Goal: Task Accomplishment & Management: Manage account settings

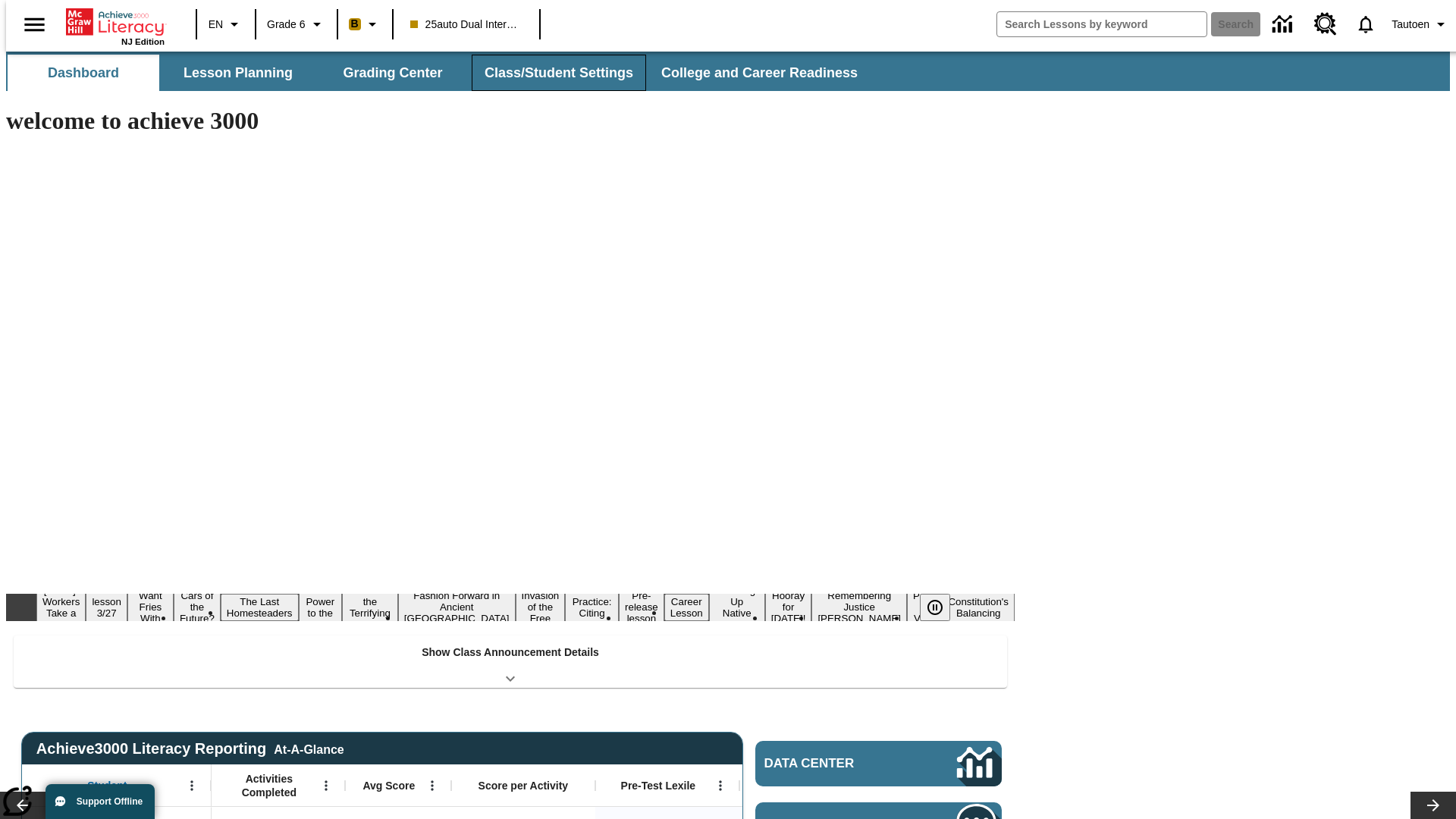
click at [550, 73] on button "Class/Student Settings" at bounding box center [559, 73] width 175 height 36
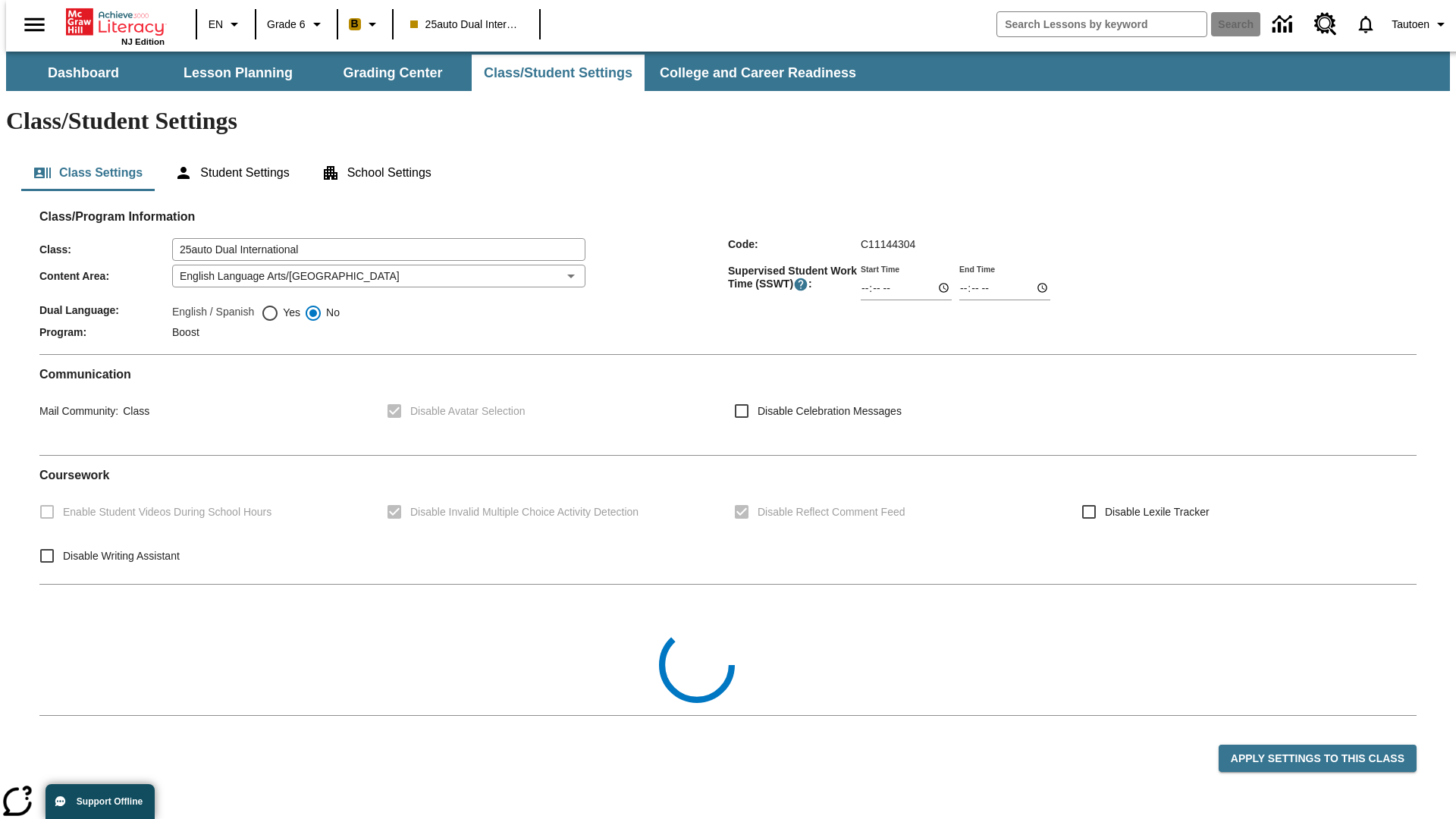
click at [281, 305] on span "Yes" at bounding box center [289, 312] width 21 height 16
click at [279, 305] on input "Yes" at bounding box center [269, 313] width 18 height 18
radio input "true"
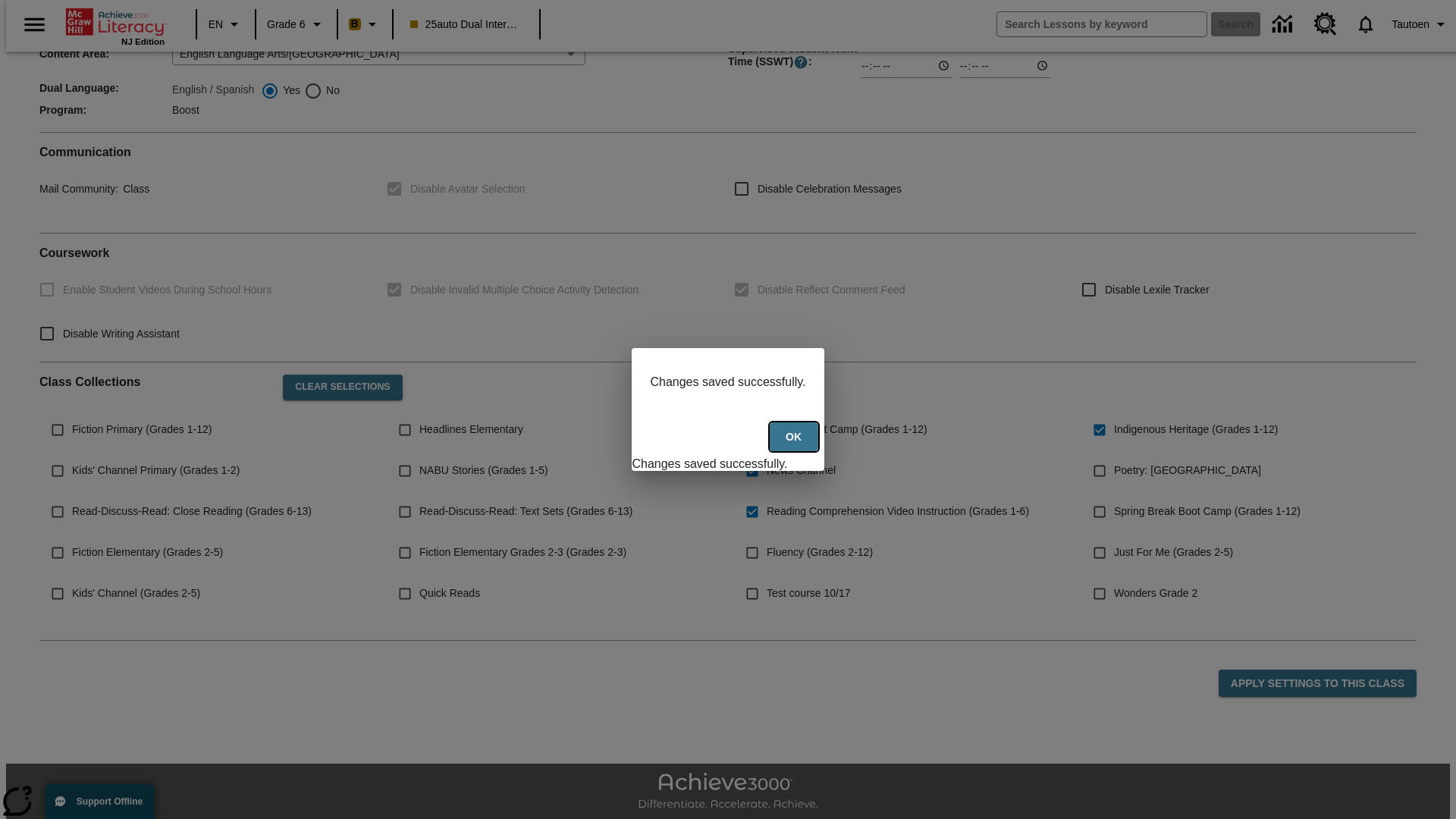
click at [796, 445] on button "Ok" at bounding box center [793, 437] width 48 height 29
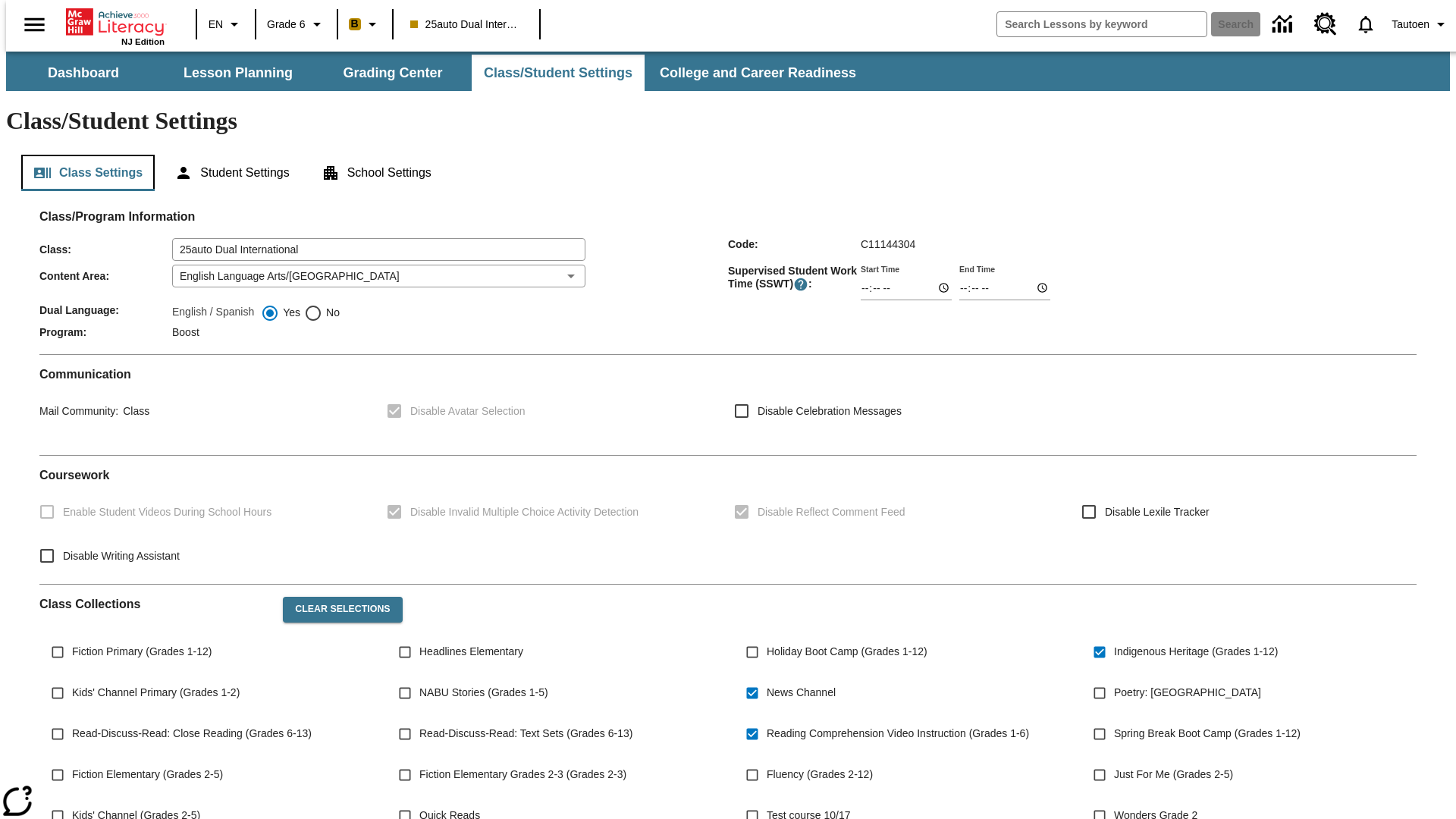
click at [82, 155] on button "Class Settings" at bounding box center [87, 173] width 134 height 36
click at [229, 155] on button "Student Settings" at bounding box center [231, 173] width 138 height 36
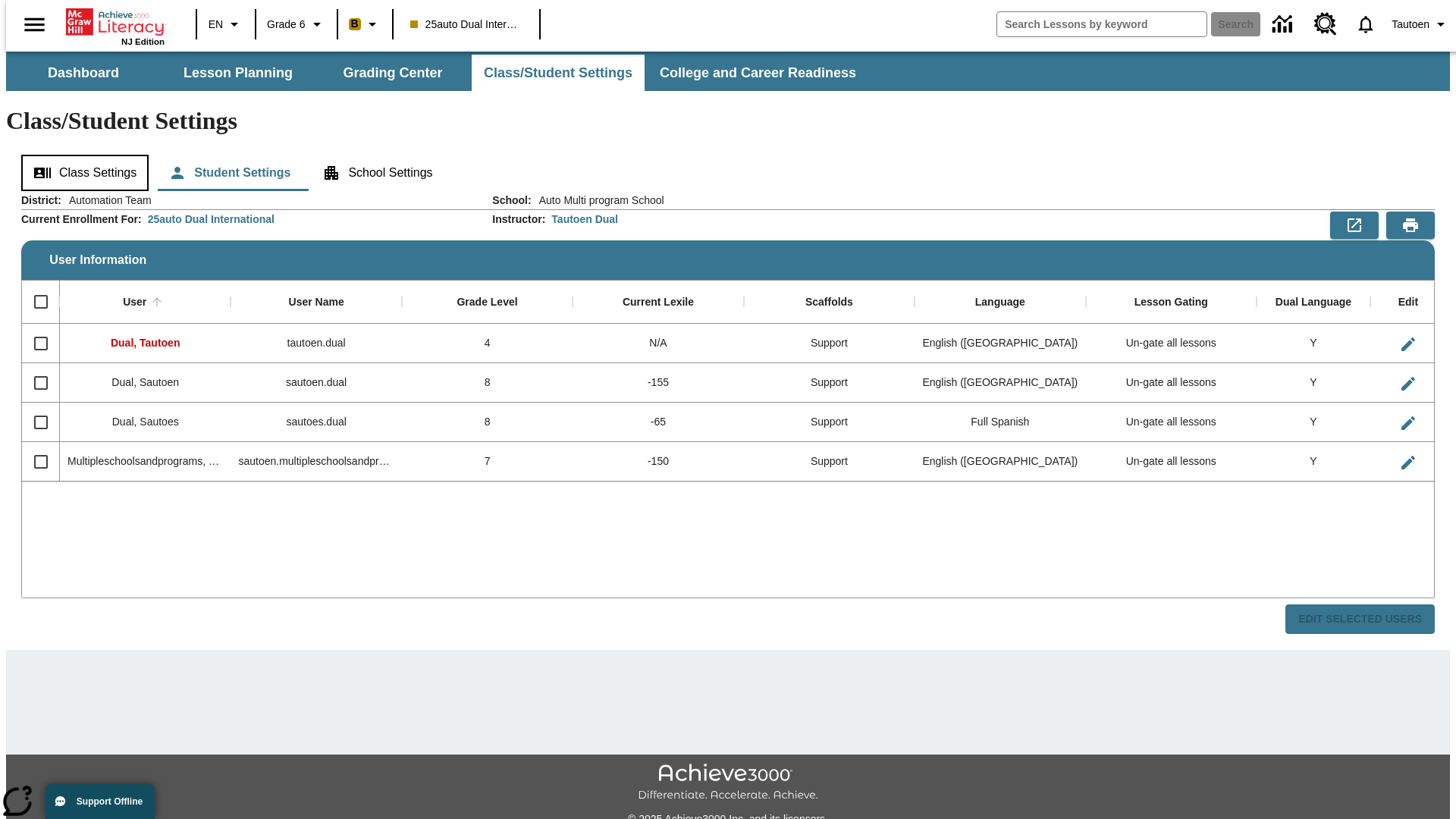
click at [80, 155] on button "Class Settings" at bounding box center [84, 173] width 127 height 36
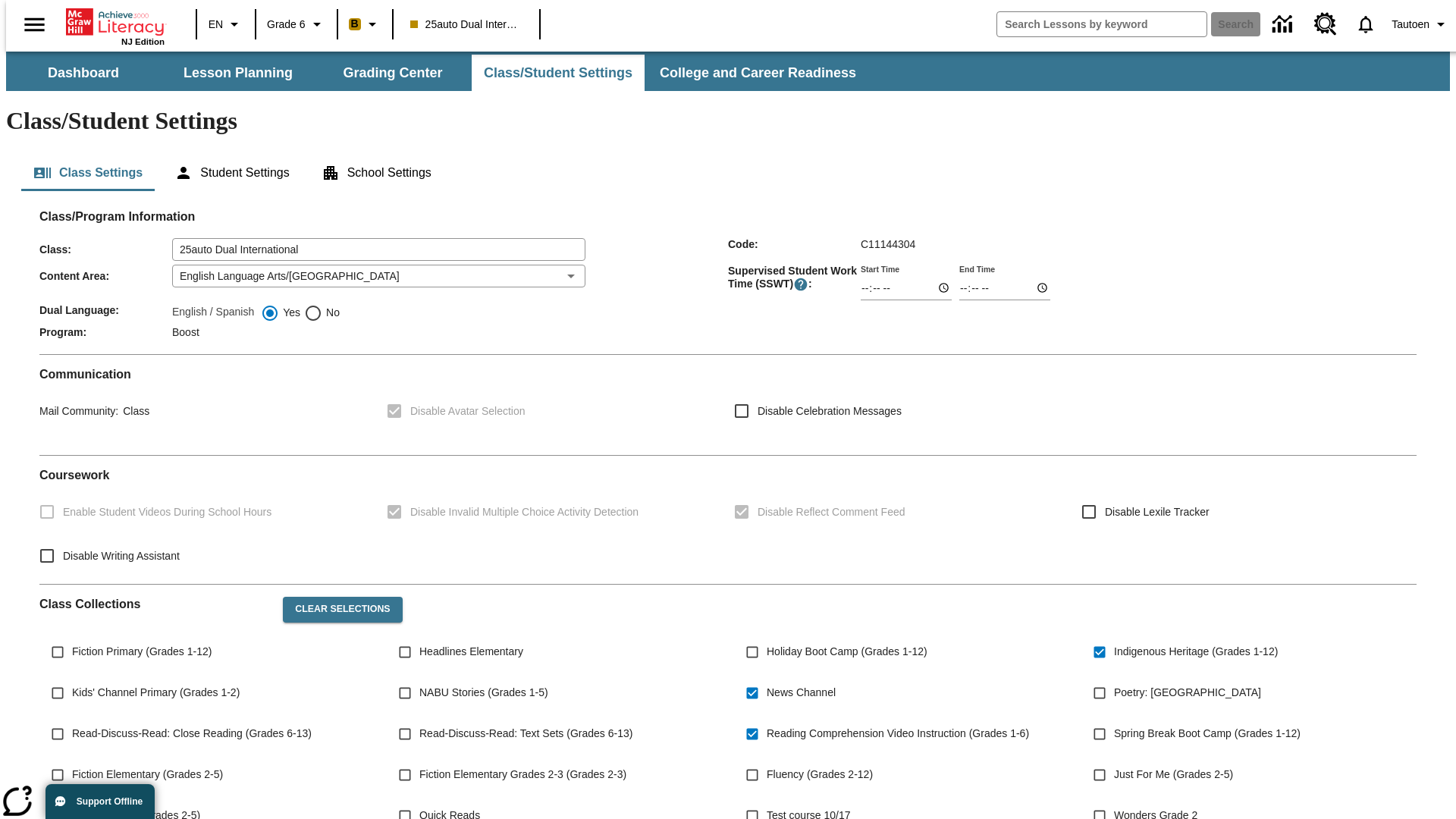
click at [323, 305] on span "No" at bounding box center [331, 312] width 17 height 16
click at [323, 305] on input "No" at bounding box center [313, 313] width 18 height 18
radio input "true"
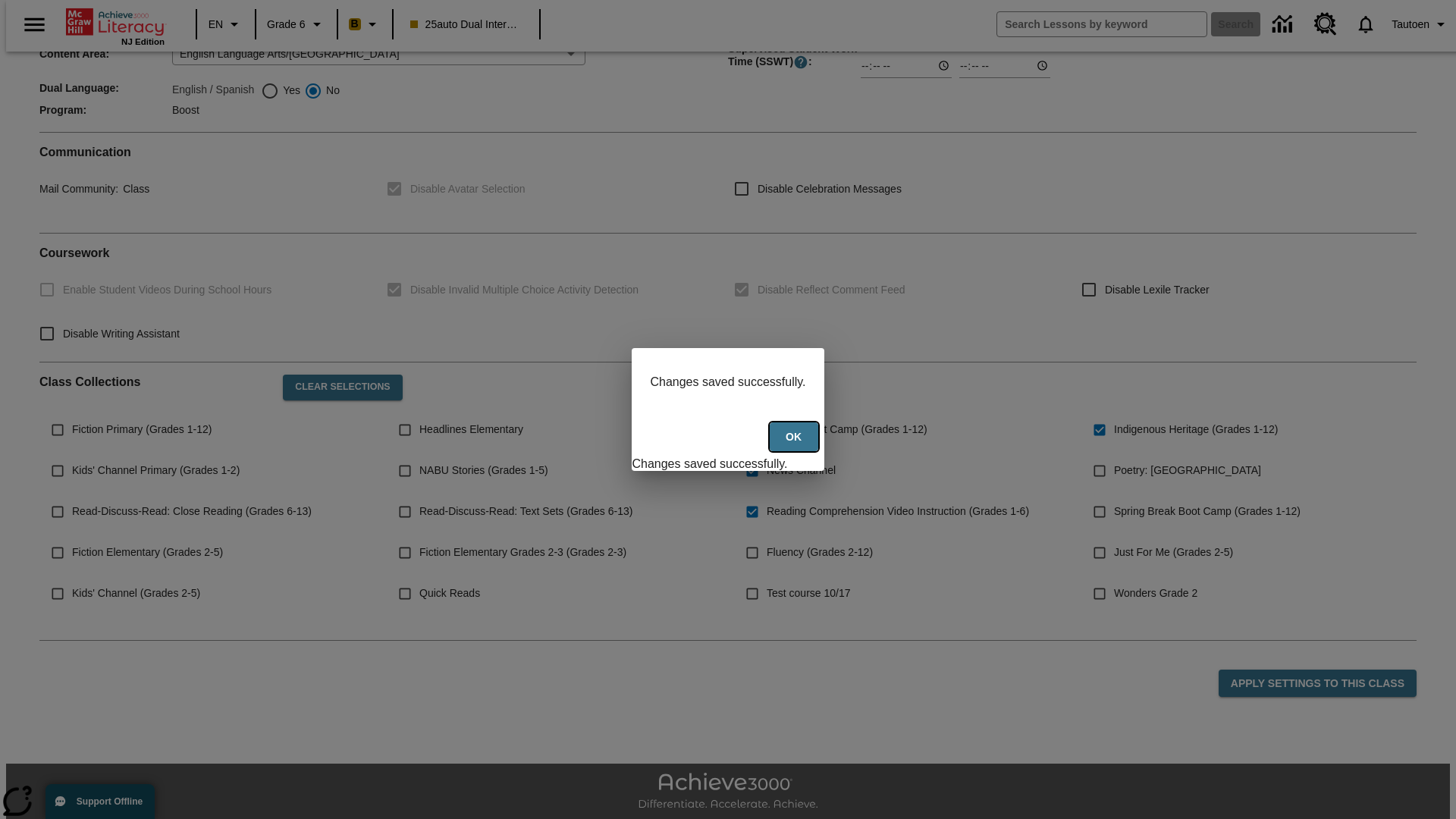
click at [796, 445] on button "Ok" at bounding box center [793, 437] width 48 height 29
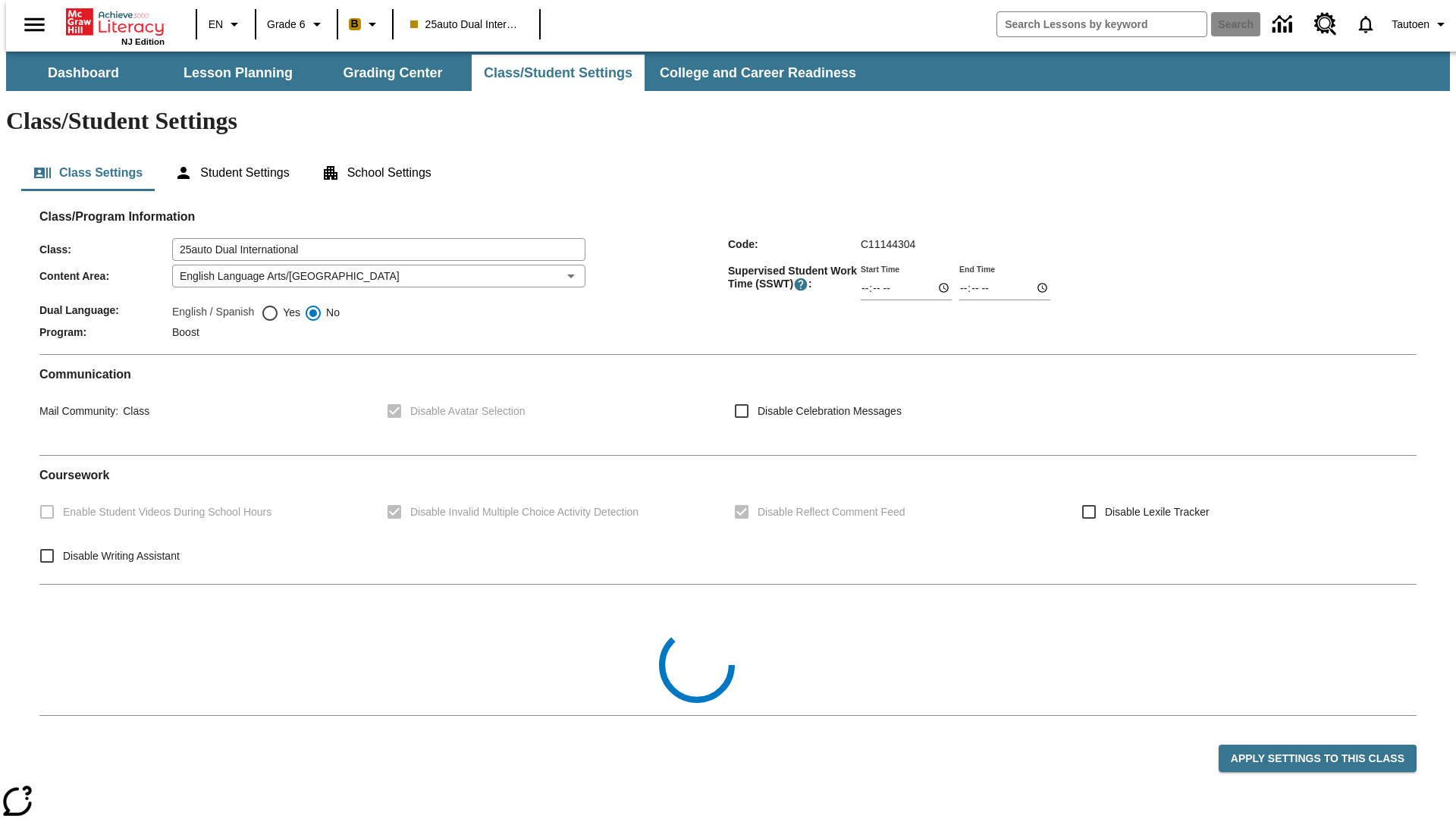
scroll to position [222, 0]
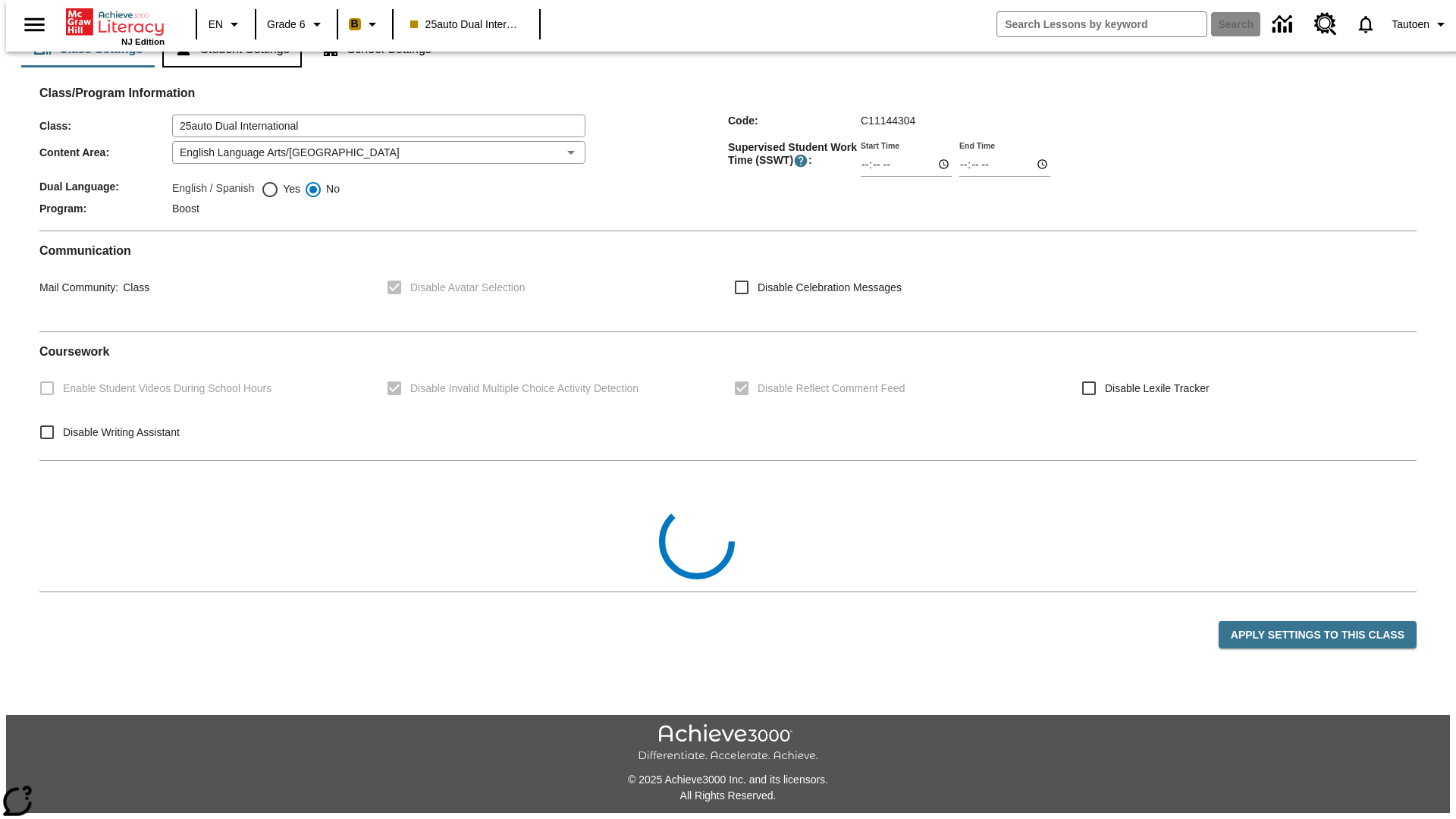
click at [229, 67] on button "Student Settings" at bounding box center [231, 49] width 138 height 36
